Goal: Task Accomplishment & Management: Complete application form

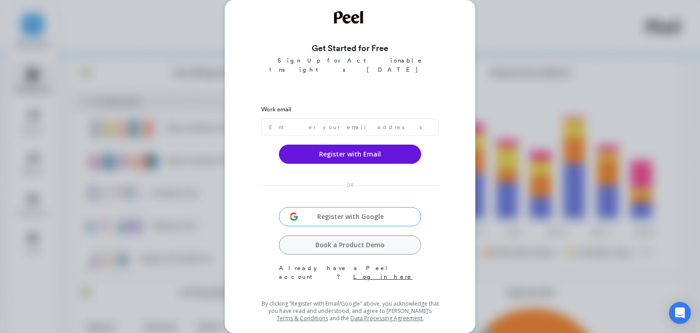
click at [383, 273] on link "Log in here" at bounding box center [382, 276] width 59 height 7
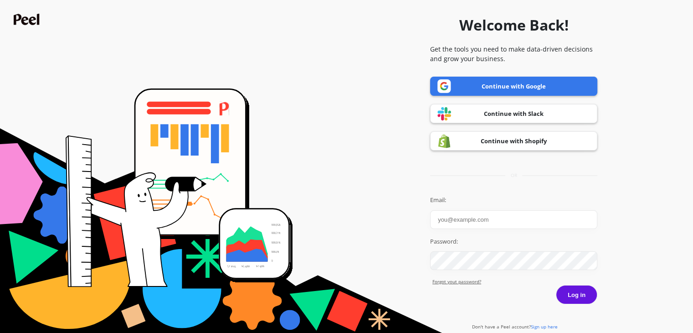
click at [486, 219] on input "Email:" at bounding box center [513, 219] width 167 height 19
click at [486, 226] on input "Email:" at bounding box center [513, 219] width 167 height 19
click at [494, 221] on input "Email:" at bounding box center [513, 219] width 167 height 19
click at [466, 216] on input "Email:" at bounding box center [513, 219] width 167 height 19
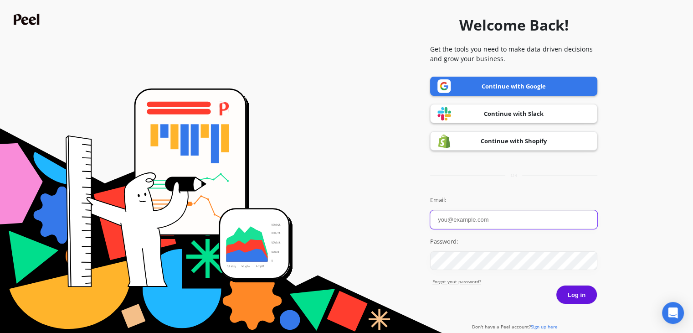
paste input "categ31766@obirah.com"
type input "categ31766@obirah.com"
drag, startPoint x: 685, startPoint y: 261, endPoint x: 584, endPoint y: 293, distance: 105.2
click at [584, 293] on button "Log in" at bounding box center [576, 294] width 41 height 19
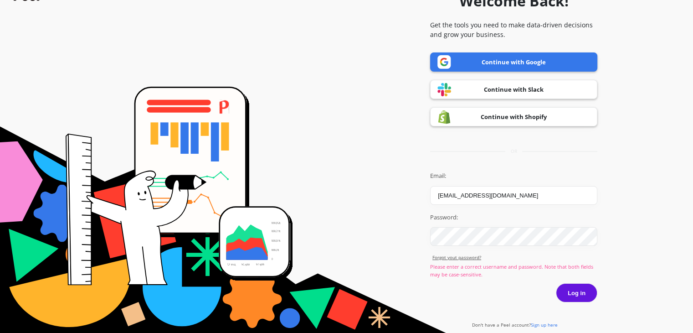
scroll to position [25, 0]
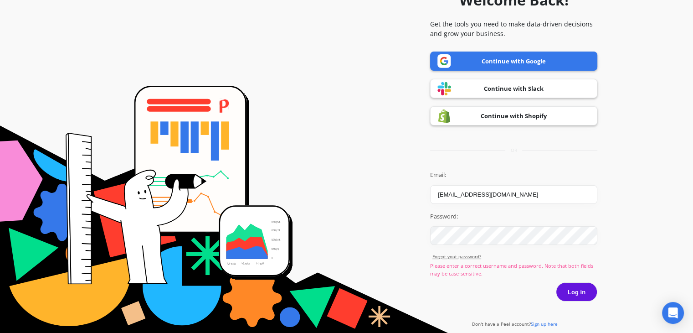
click at [541, 325] on span "Sign up here" at bounding box center [544, 323] width 27 height 6
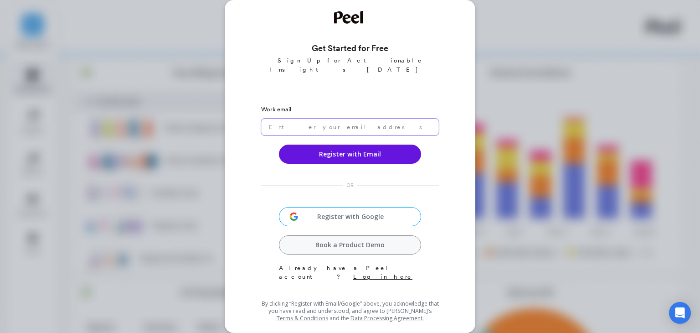
click at [313, 119] on input "email" at bounding box center [350, 127] width 178 height 17
paste input "categ31766@obirah.com"
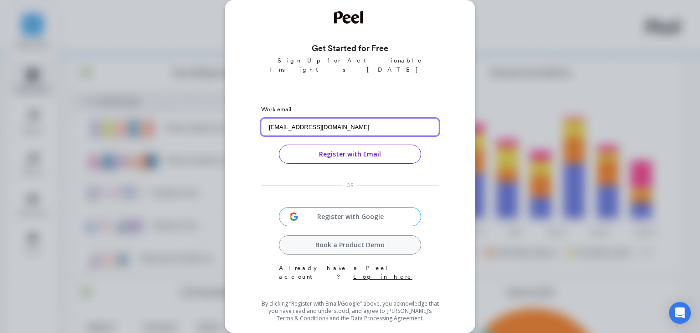
type input "categ31766@obirah.com"
click at [345, 151] on button "Register with Email" at bounding box center [350, 154] width 142 height 19
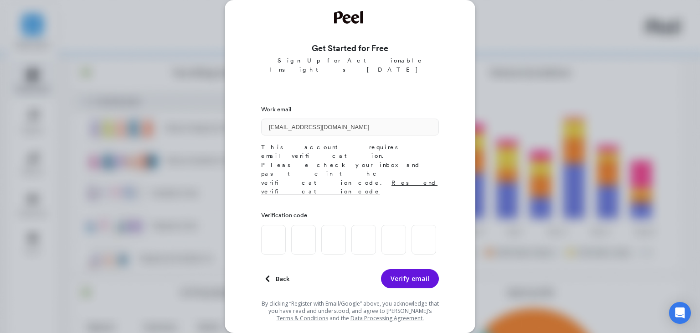
click at [278, 225] on input at bounding box center [273, 240] width 25 height 30
type input "1"
type input "6"
type input "0"
type input "9"
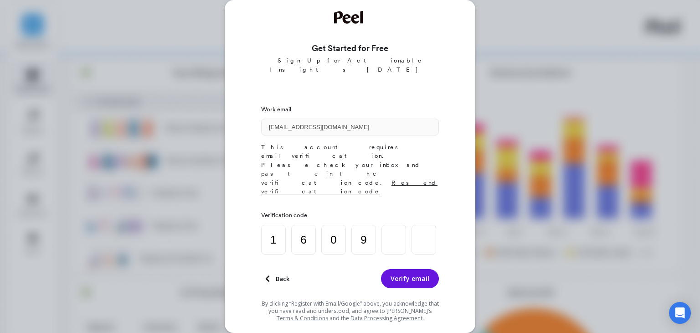
type input "9"
type input "2"
click at [409, 269] on button "Verify email" at bounding box center [410, 278] width 58 height 19
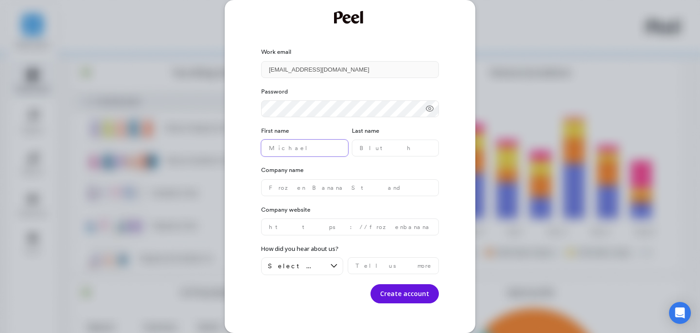
click at [302, 153] on name "text" at bounding box center [304, 147] width 87 height 17
type name "Categ"
click at [320, 186] on name "text" at bounding box center [350, 187] width 178 height 17
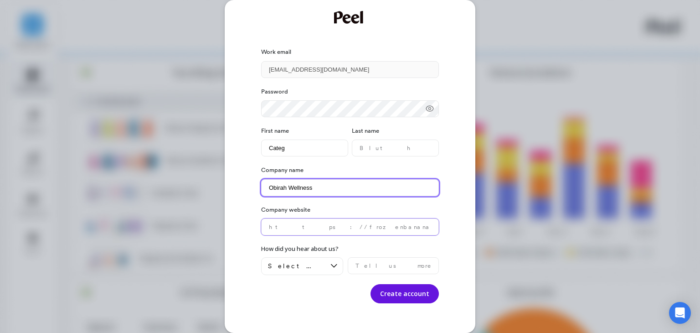
type name "Obirah Wellness"
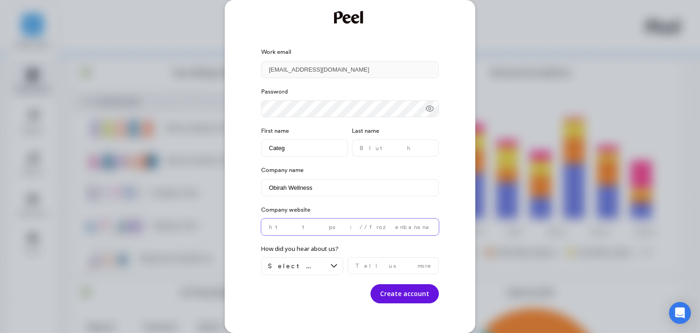
click at [330, 230] on website "text" at bounding box center [350, 226] width 178 height 17
type website "Obirah"
click at [397, 284] on button "Create account" at bounding box center [405, 293] width 68 height 19
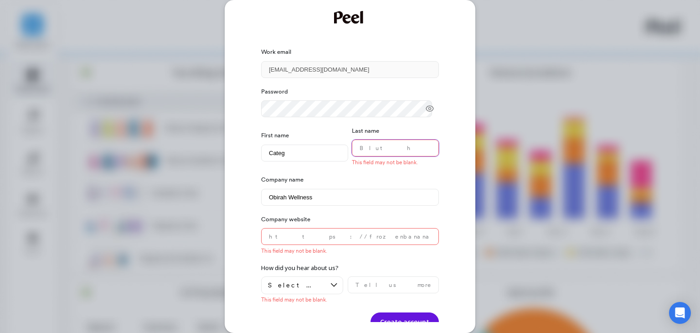
click at [399, 145] on name "text" at bounding box center [395, 147] width 87 height 17
type name "Puth"
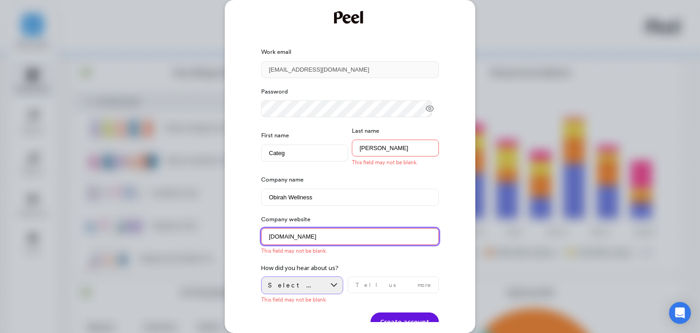
type website "obirah.com"
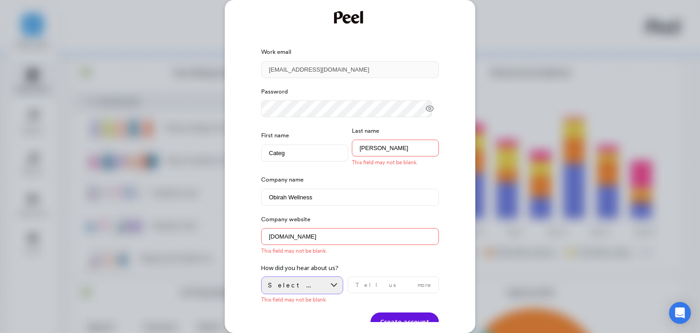
click at [331, 285] on icon at bounding box center [334, 285] width 10 height 10
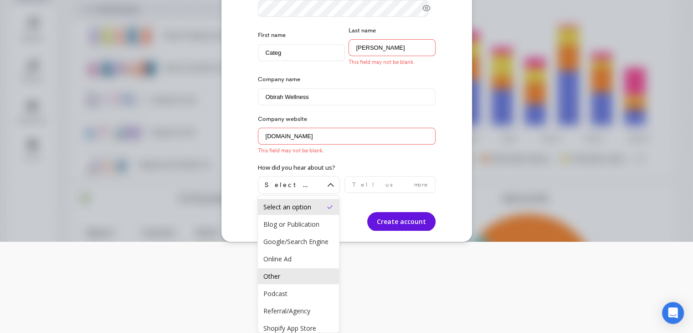
scroll to position [50, 0]
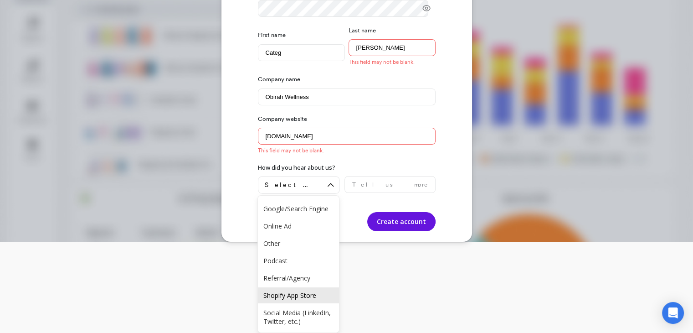
click at [297, 291] on div "Shopify App Store" at bounding box center [298, 295] width 81 height 16
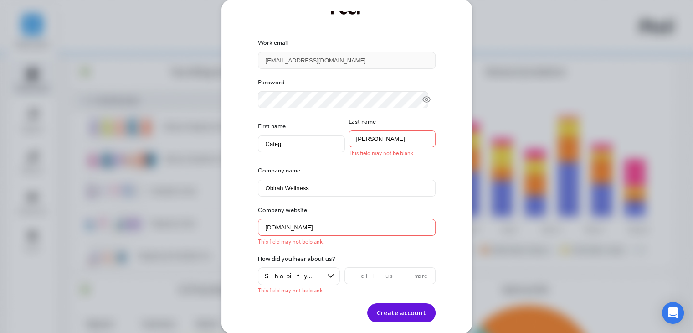
scroll to position [0, 0]
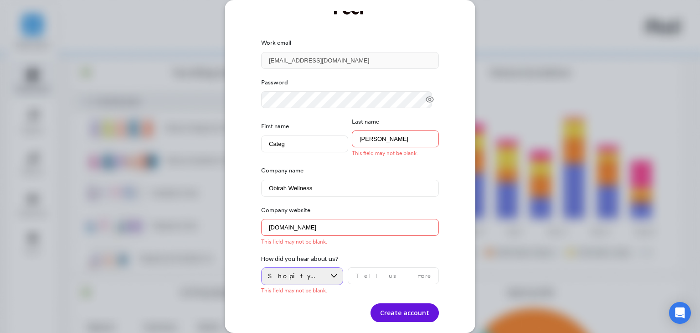
click at [326, 280] on div at bounding box center [333, 276] width 17 height 17
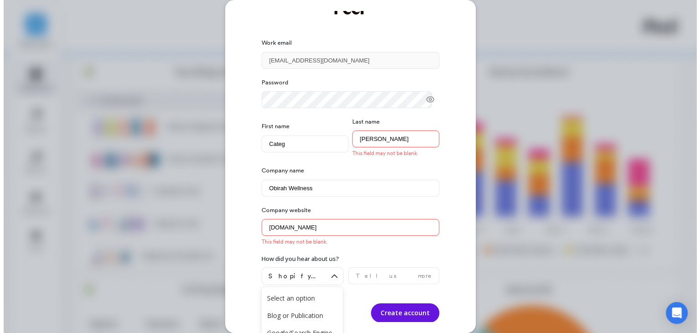
scroll to position [38, 0]
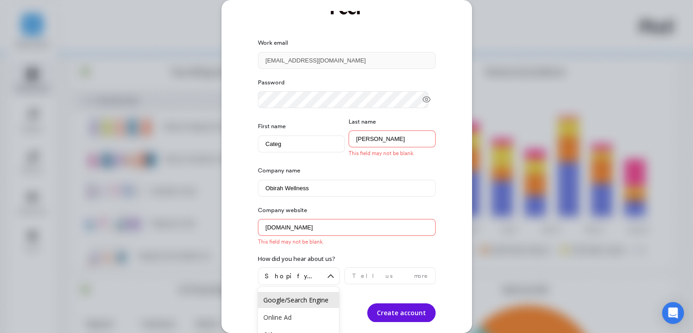
click at [306, 298] on div "Google/Search Engine" at bounding box center [298, 299] width 70 height 9
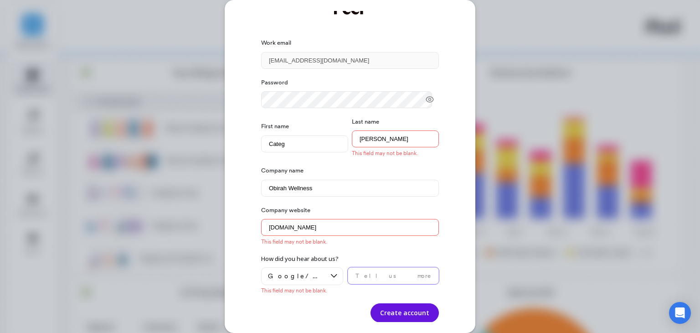
click at [366, 275] on input "text" at bounding box center [393, 275] width 91 height 17
click at [401, 312] on button "Create account" at bounding box center [405, 312] width 68 height 19
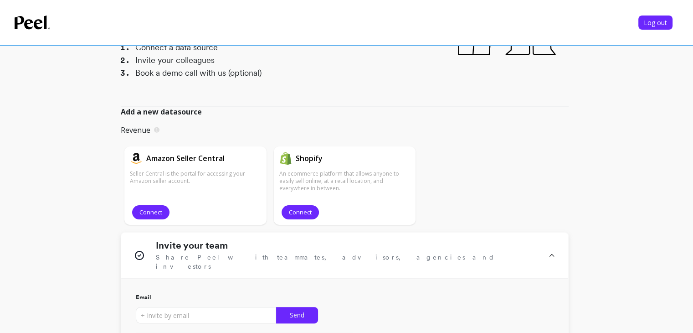
scroll to position [182, 0]
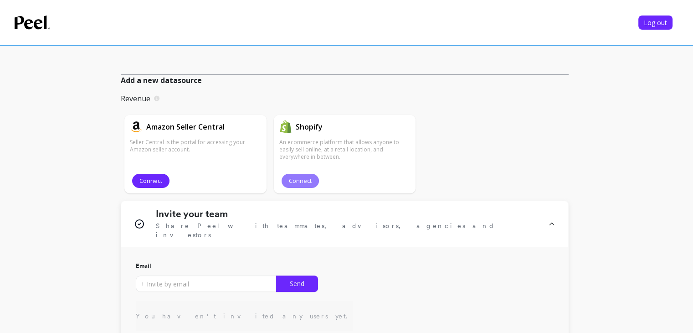
click at [299, 178] on span "Connect" at bounding box center [300, 180] width 23 height 9
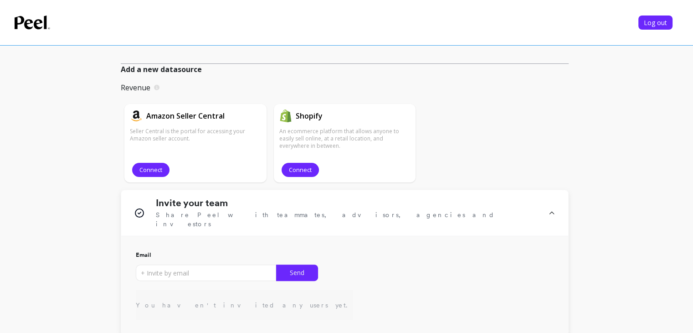
scroll to position [137, 0]
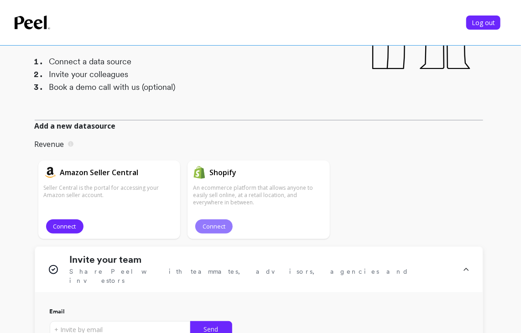
click at [217, 227] on span "Connect" at bounding box center [213, 226] width 23 height 9
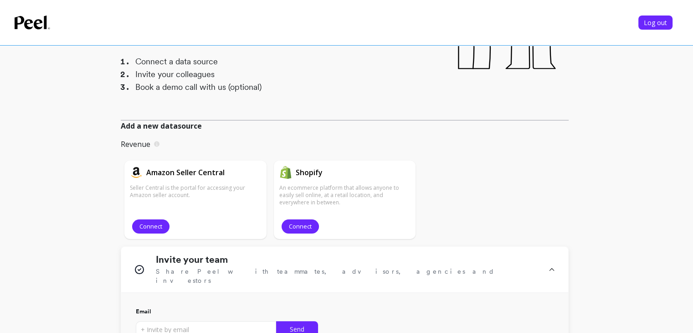
click at [348, 132] on div "Add a new datasource Revenue Connecting these sources will add revenue focused …" at bounding box center [345, 183] width 448 height 126
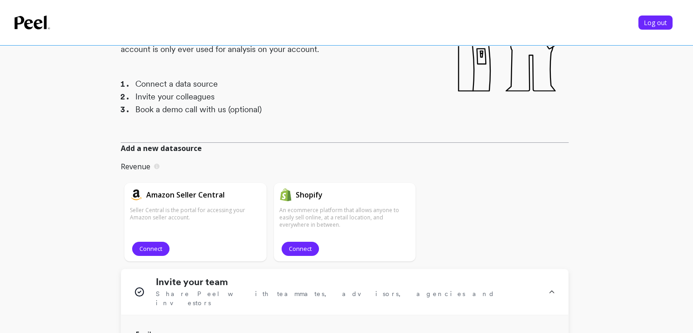
scroll to position [115, 0]
